Goal: Information Seeking & Learning: Learn about a topic

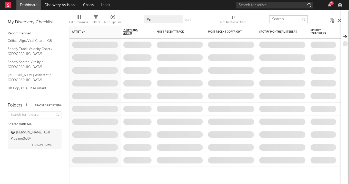
click at [284, 19] on input "text" at bounding box center [288, 19] width 38 height 8
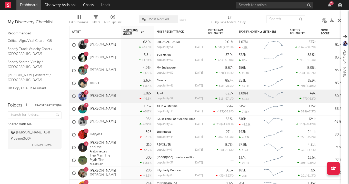
click at [269, 9] on div "71" at bounding box center [290, 5] width 108 height 10
click at [267, 6] on input "text" at bounding box center [274, 5] width 77 height 6
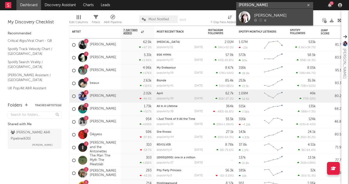
type input "olga myko"
click at [272, 16] on div "Olga Myko" at bounding box center [282, 15] width 56 height 6
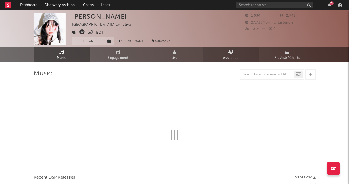
select select "1w"
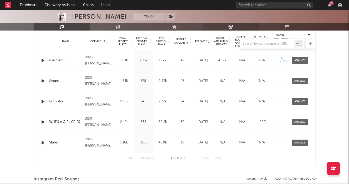
scroll to position [206, 0]
click at [304, 59] on div at bounding box center [299, 60] width 11 height 4
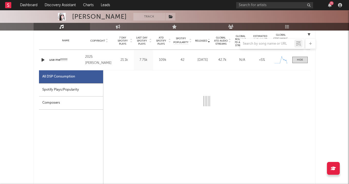
select select "1w"
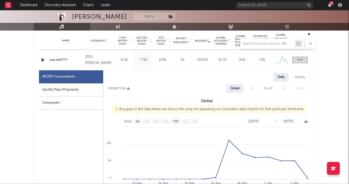
click at [68, 90] on div "Spotify Plays/Popularity" at bounding box center [71, 89] width 64 height 13
select select "1w"
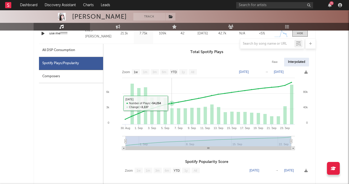
scroll to position [233, 0]
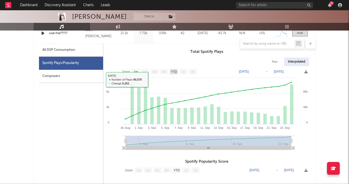
click at [171, 72] on text "YTD" at bounding box center [174, 72] width 6 height 4
select select "YTD"
click at [71, 56] on div "All DSP Consumption" at bounding box center [71, 50] width 64 height 13
select select "YTD"
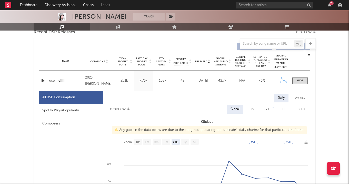
scroll to position [185, 0]
click at [300, 79] on div at bounding box center [300, 81] width 6 height 4
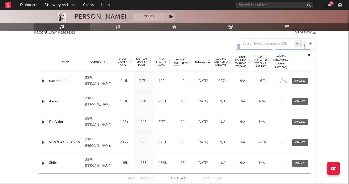
click at [332, 5] on div "71" at bounding box center [330, 5] width 8 height 4
click at [331, 4] on div "71" at bounding box center [332, 3] width 4 height 4
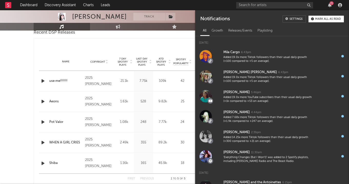
click at [333, 22] on button "Mark all as read" at bounding box center [325, 19] width 35 height 7
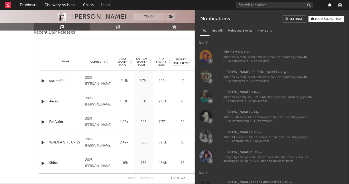
click at [331, 5] on icon "button" at bounding box center [330, 5] width 4 height 4
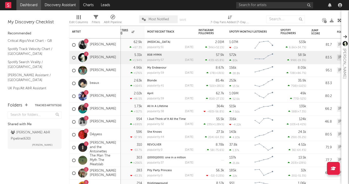
click at [51, 6] on link "Discovery Assistant" at bounding box center [60, 5] width 38 height 10
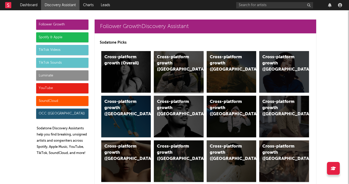
click at [199, 58] on div "Cross-platform growth ([GEOGRAPHIC_DATA])" at bounding box center [179, 72] width 50 height 42
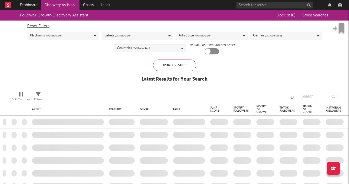
checkbox input "true"
